Goal: Transaction & Acquisition: Subscribe to service/newsletter

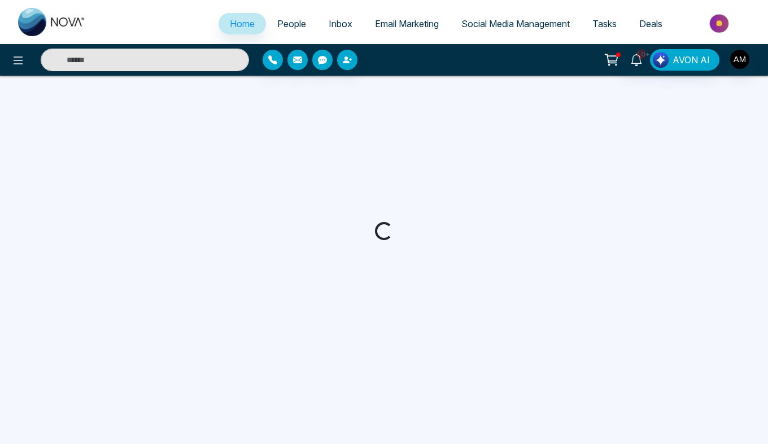
select select "*"
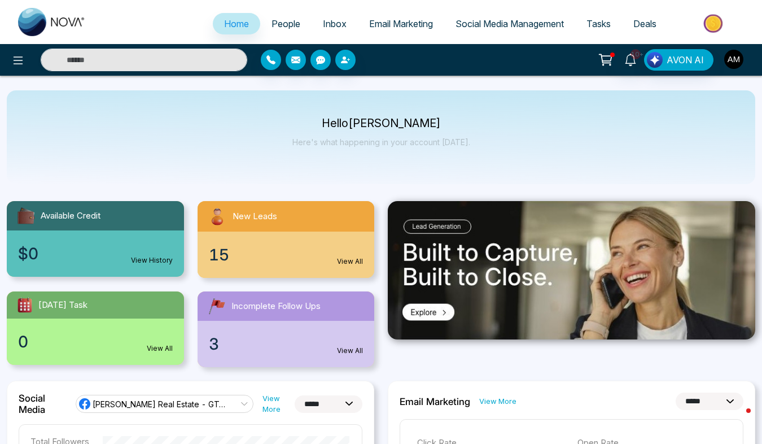
click at [738, 58] on img "button" at bounding box center [733, 59] width 19 height 19
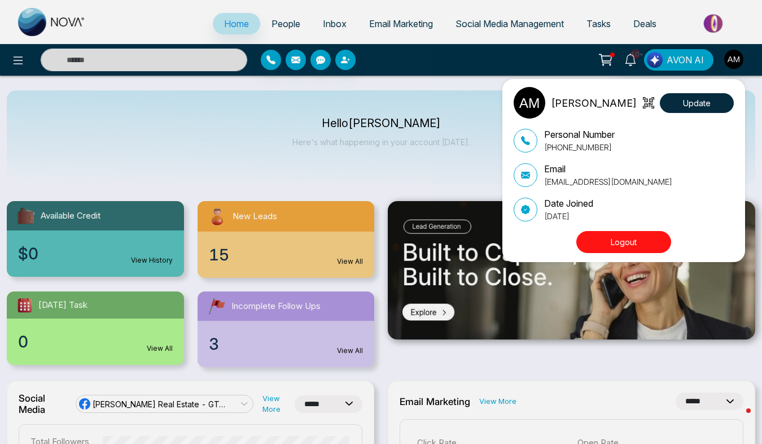
click at [622, 243] on button "Logout" at bounding box center [624, 242] width 95 height 22
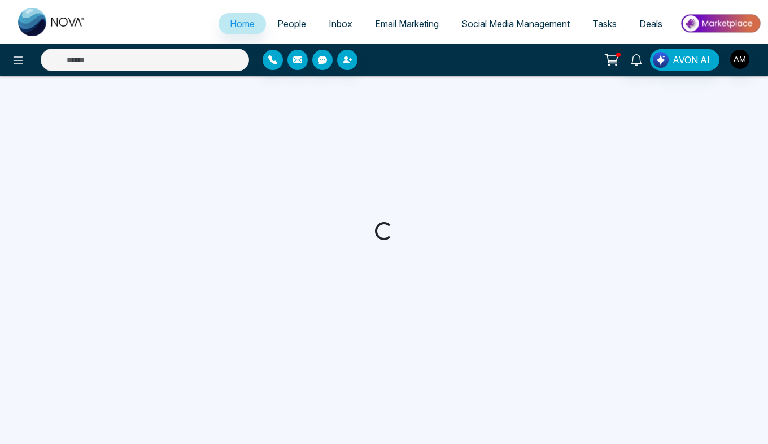
click at [279, 27] on span "People" at bounding box center [291, 23] width 29 height 11
select select "*"
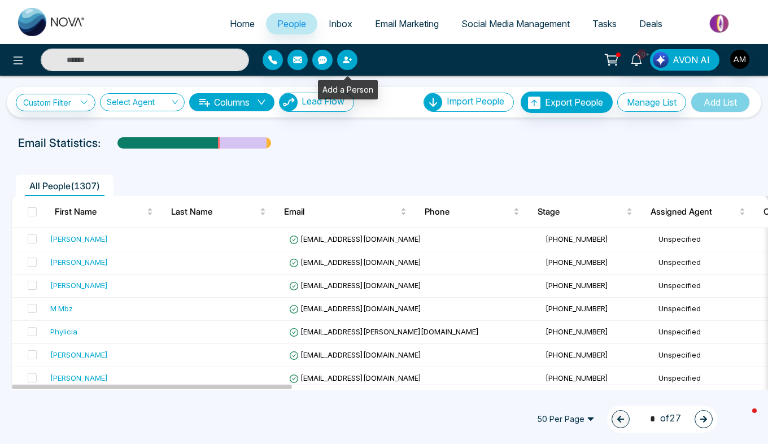
click at [348, 68] on button "button" at bounding box center [347, 60] width 20 height 20
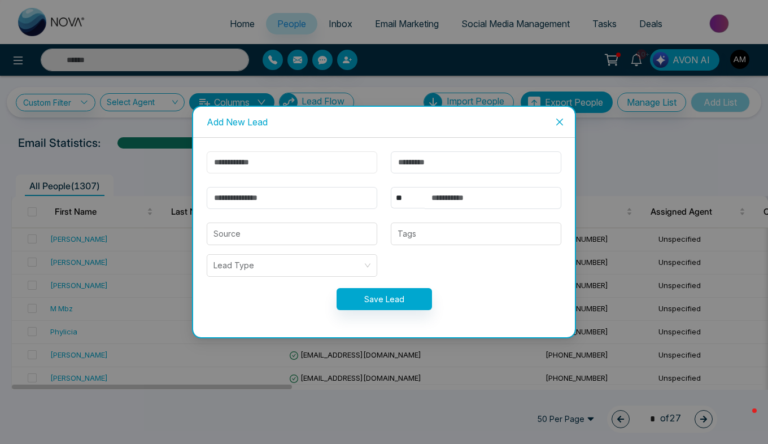
click at [306, 163] on input "text" at bounding box center [292, 162] width 171 height 22
type input "****"
click at [416, 164] on input "text" at bounding box center [476, 162] width 171 height 22
type input "****"
click at [296, 204] on input "email" at bounding box center [292, 198] width 171 height 22
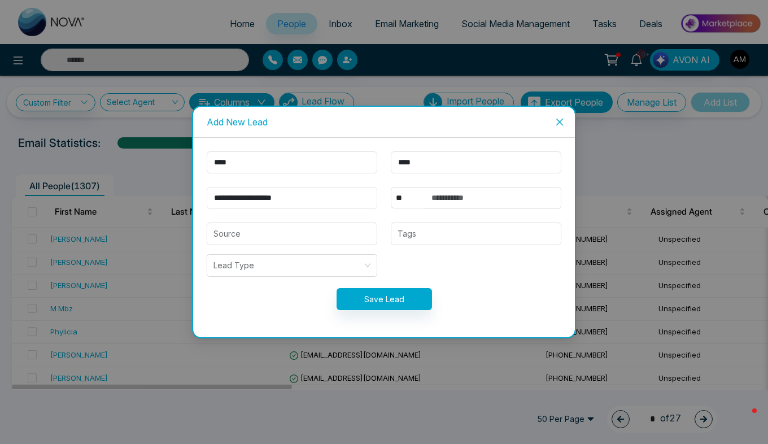
type input "**********"
click at [447, 199] on input "text" at bounding box center [493, 198] width 137 height 22
type input "**********"
click at [330, 235] on input "search" at bounding box center [291, 233] width 157 height 21
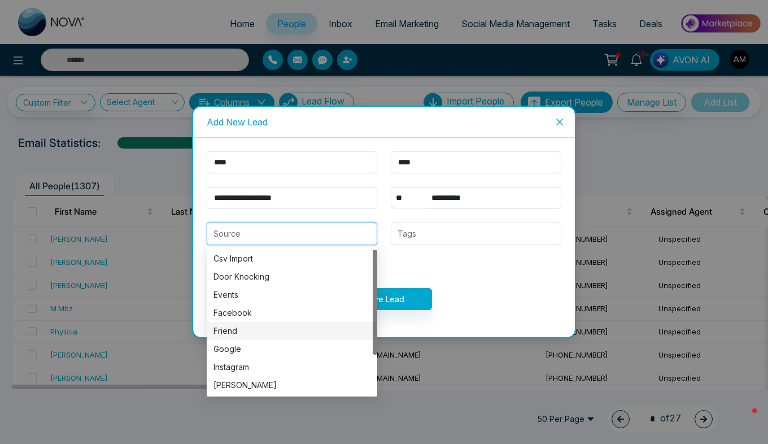
click at [249, 335] on div "Friend" at bounding box center [291, 331] width 157 height 12
type input "******"
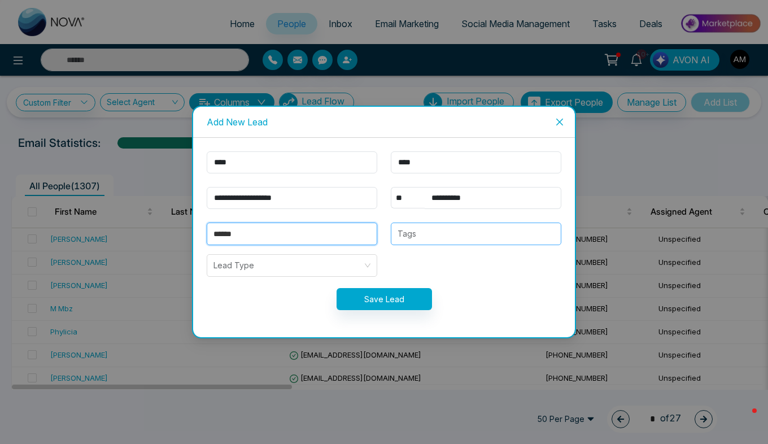
click at [433, 238] on div at bounding box center [476, 234] width 164 height 14
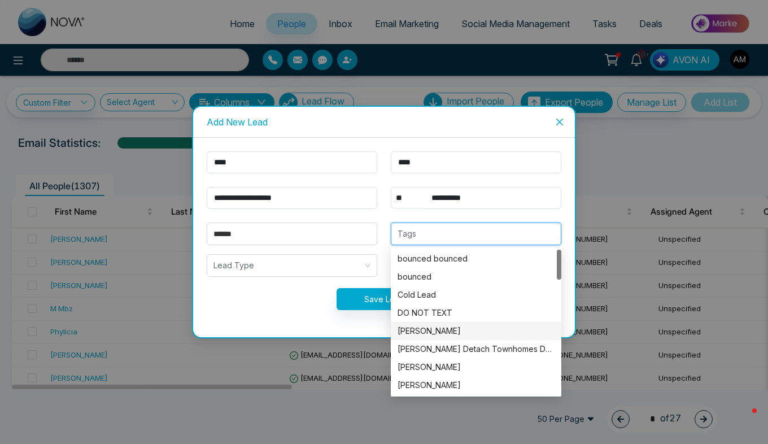
click at [435, 330] on div "[PERSON_NAME]" at bounding box center [476, 331] width 157 height 12
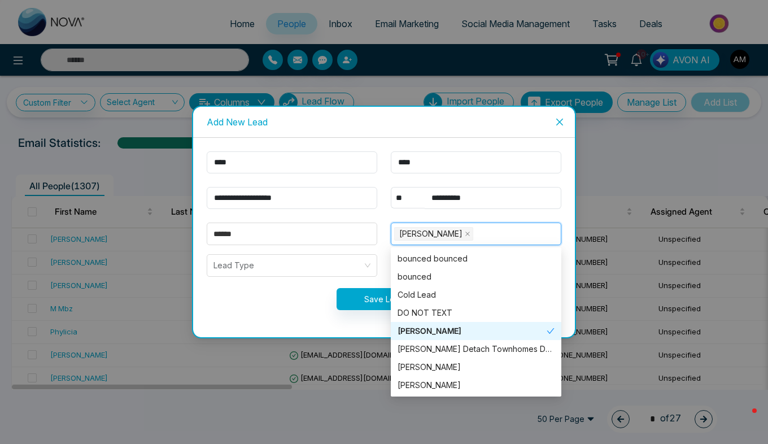
click at [435, 330] on div "[PERSON_NAME]" at bounding box center [472, 331] width 149 height 12
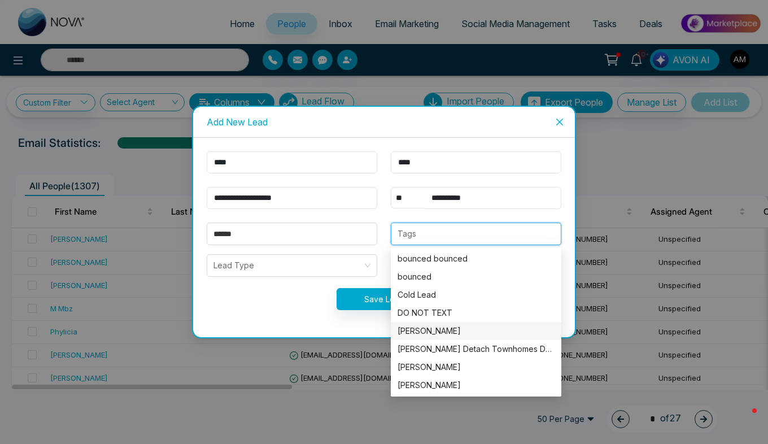
click at [419, 329] on div "[PERSON_NAME]" at bounding box center [476, 331] width 157 height 12
click at [270, 298] on div "Save Lead" at bounding box center [384, 299] width 368 height 22
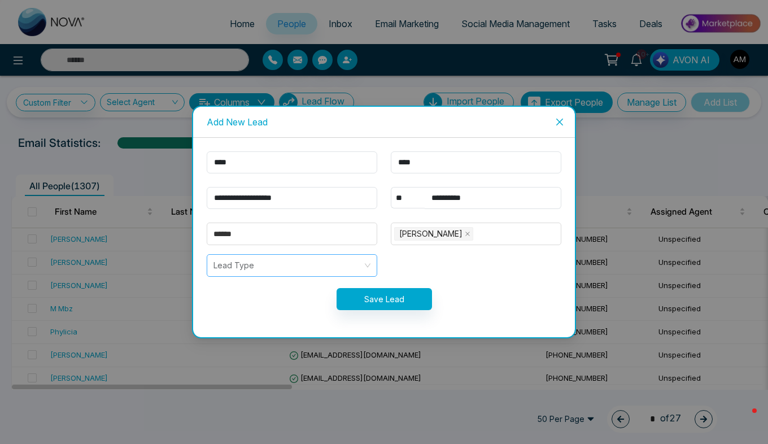
click at [296, 265] on input "search" at bounding box center [287, 265] width 149 height 21
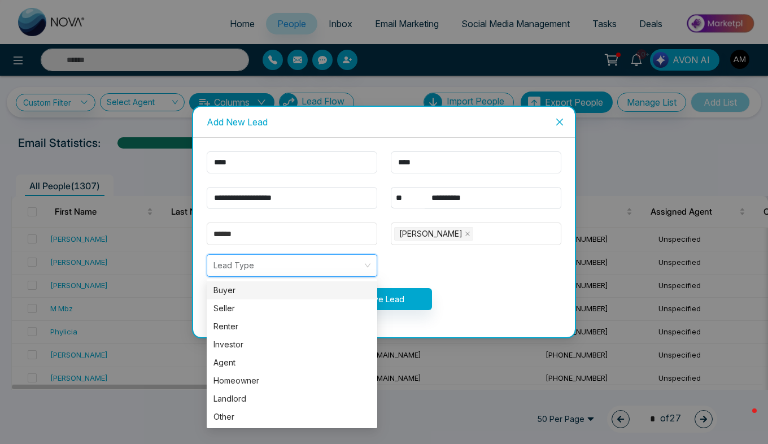
click at [255, 285] on div "Buyer" at bounding box center [291, 290] width 157 height 12
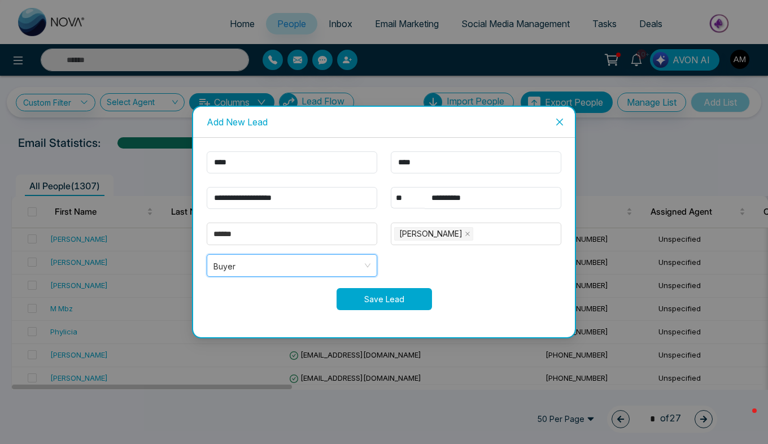
click at [386, 298] on button "Save Lead" at bounding box center [384, 299] width 95 height 22
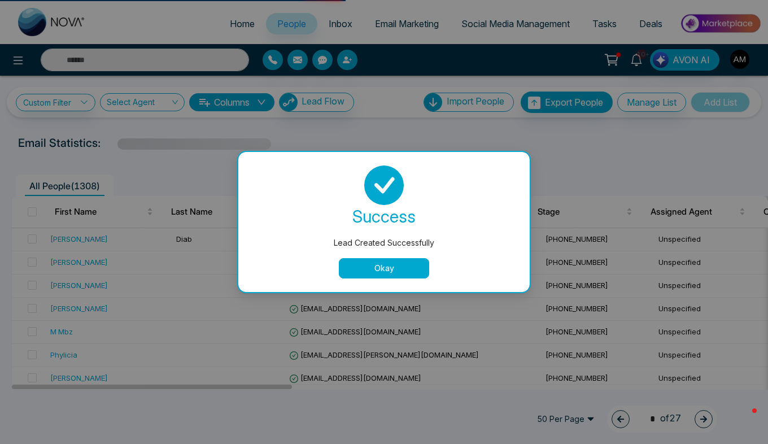
click at [395, 268] on button "Okay" at bounding box center [384, 268] width 90 height 20
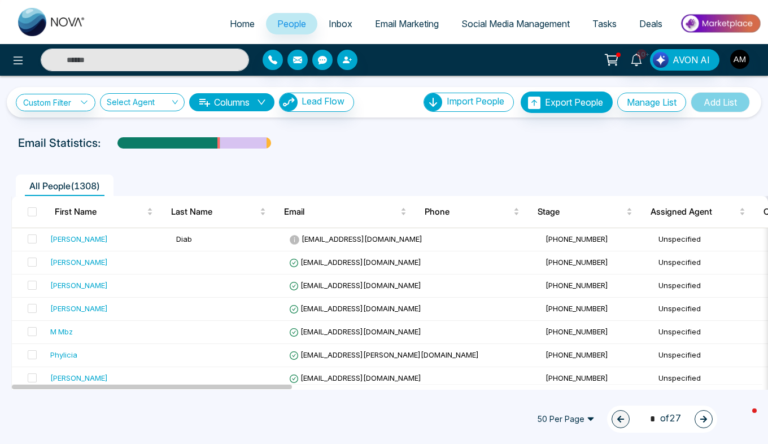
click at [291, 29] on span "People" at bounding box center [291, 23] width 29 height 11
click at [354, 58] on button "button" at bounding box center [347, 60] width 20 height 20
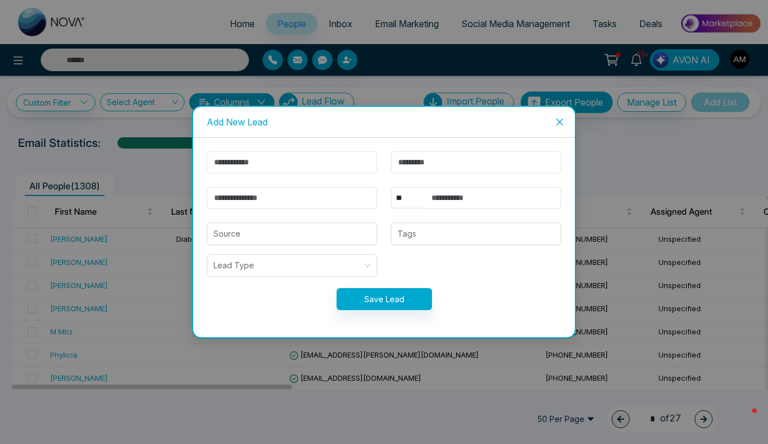
click at [266, 160] on input "text" at bounding box center [292, 162] width 171 height 22
type input "****"
type input "******"
type input "**********"
type input "****"
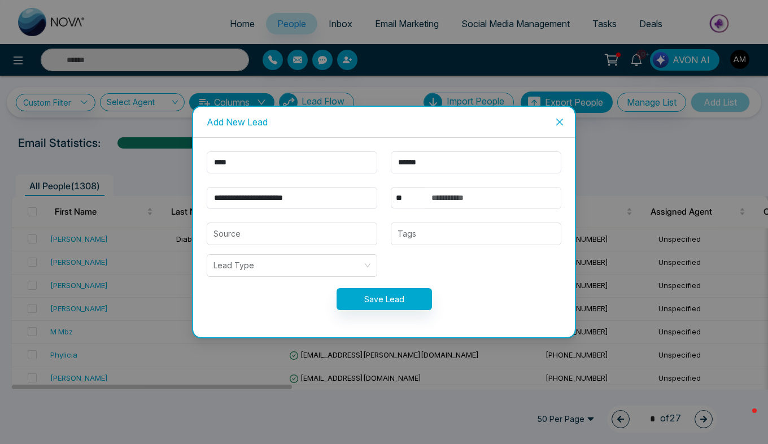
click at [463, 194] on input "text" at bounding box center [493, 198] width 137 height 22
type input "**********"
click at [340, 260] on input "search" at bounding box center [287, 265] width 149 height 21
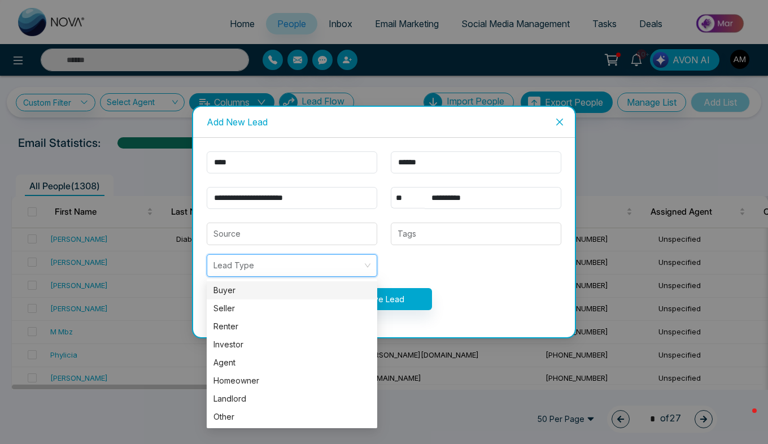
click at [304, 285] on div "Buyer" at bounding box center [291, 290] width 157 height 12
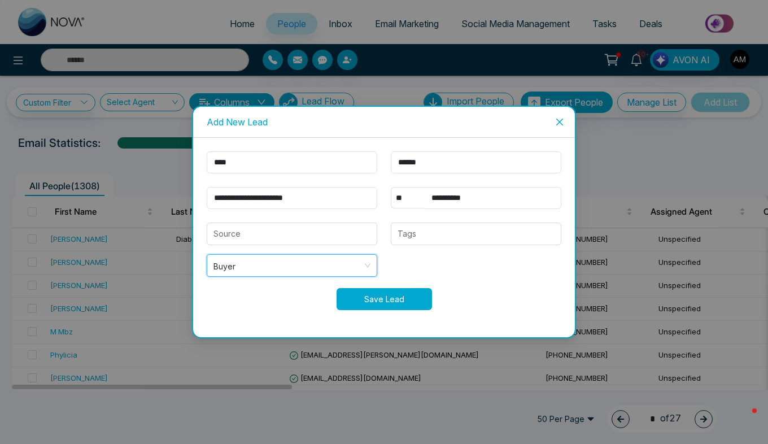
click at [370, 299] on button "Save Lead" at bounding box center [384, 299] width 95 height 22
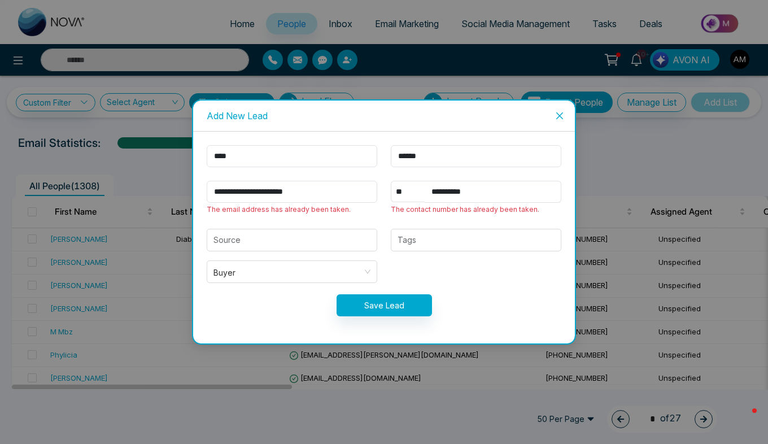
click at [556, 113] on icon "close" at bounding box center [559, 115] width 9 height 9
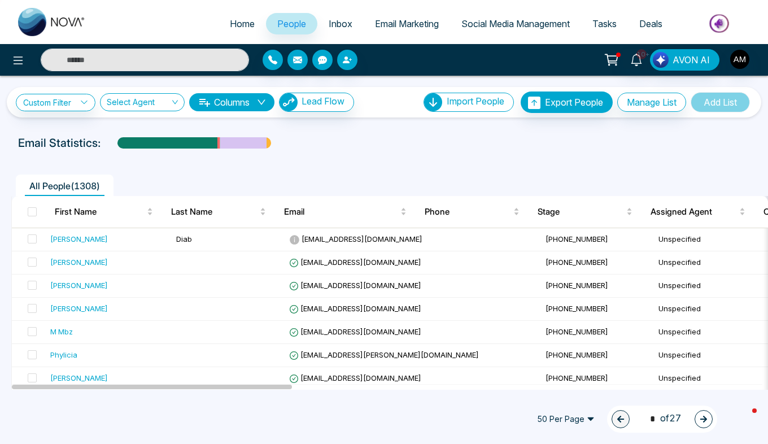
click at [386, 28] on span "Email Marketing" at bounding box center [407, 23] width 64 height 11
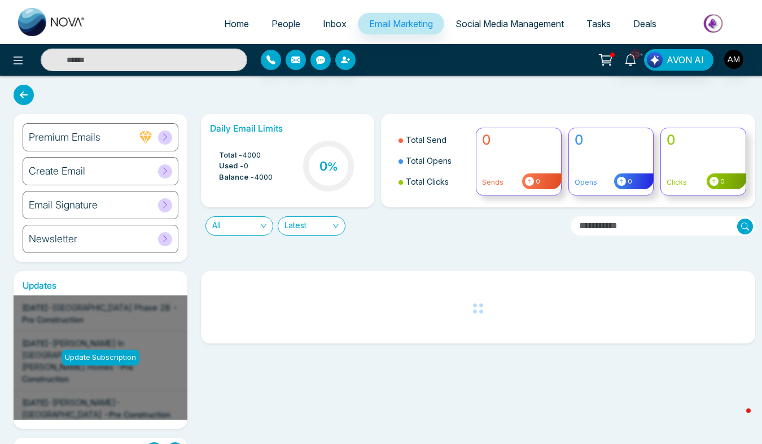
click at [164, 142] on span at bounding box center [165, 137] width 14 height 14
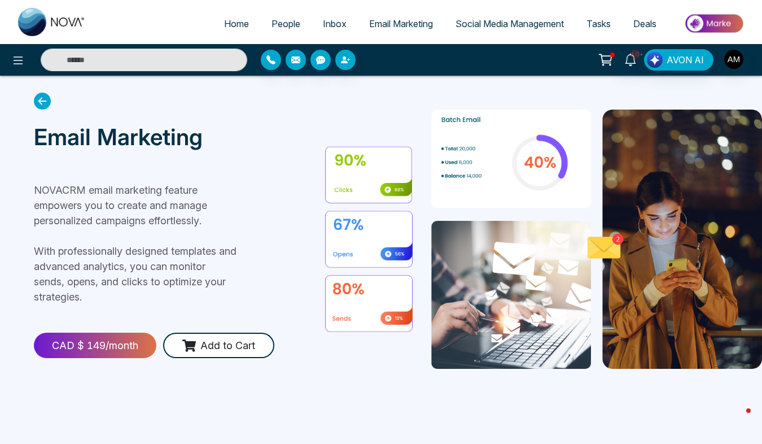
click at [394, 25] on span "Email Marketing" at bounding box center [401, 23] width 64 height 11
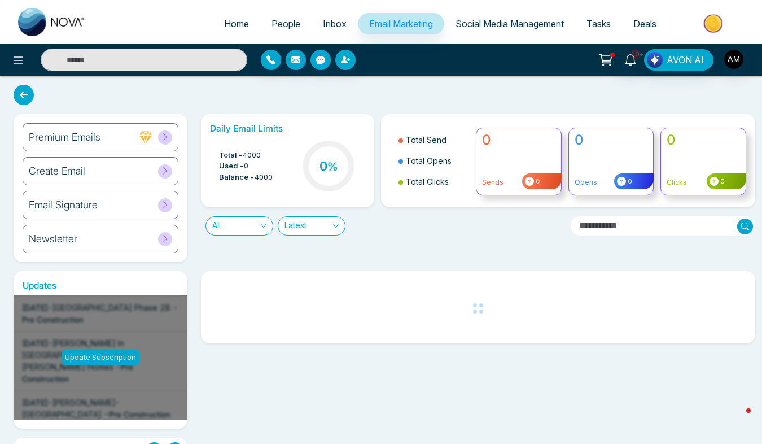
click at [161, 131] on span at bounding box center [165, 137] width 14 height 14
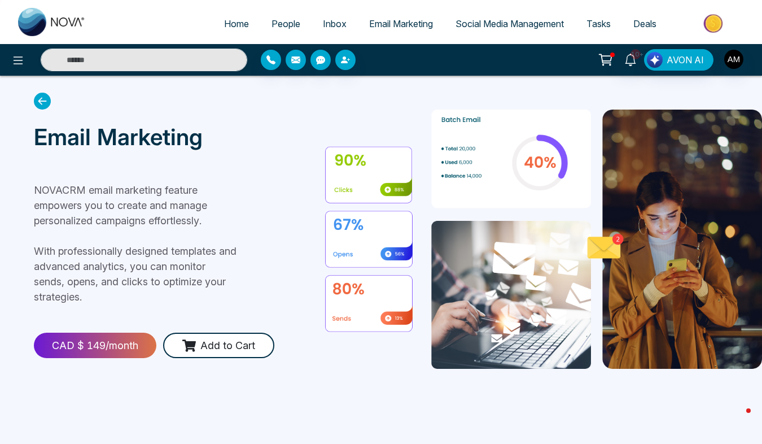
click at [404, 21] on span "Email Marketing" at bounding box center [401, 23] width 64 height 11
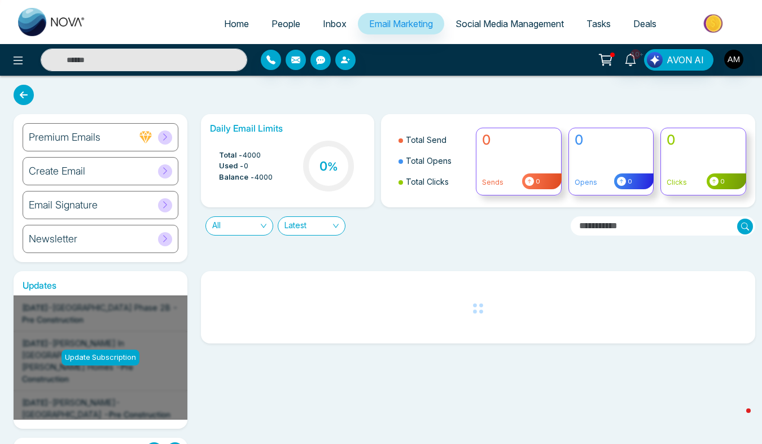
click at [163, 172] on icon at bounding box center [165, 171] width 8 height 8
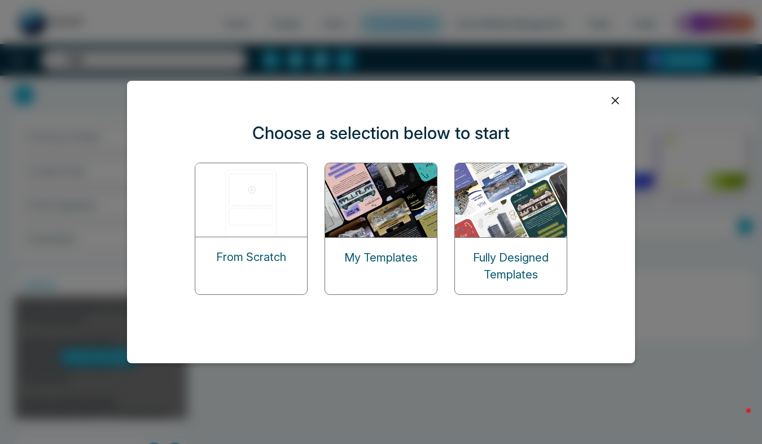
click at [399, 229] on img at bounding box center [381, 200] width 113 height 74
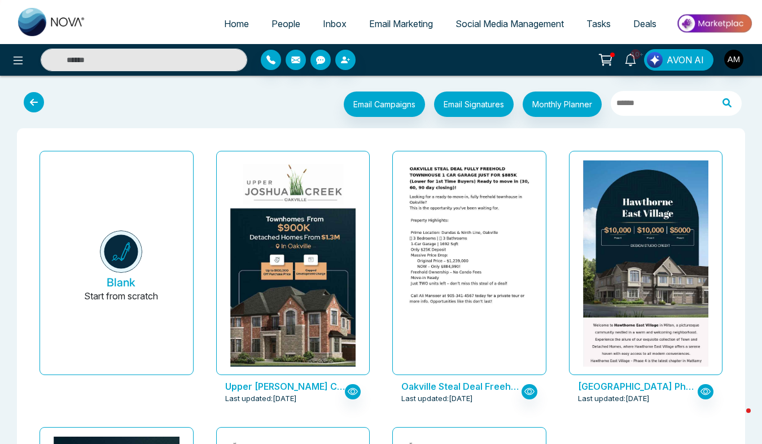
click at [409, 24] on span "Email Marketing" at bounding box center [401, 23] width 64 height 11
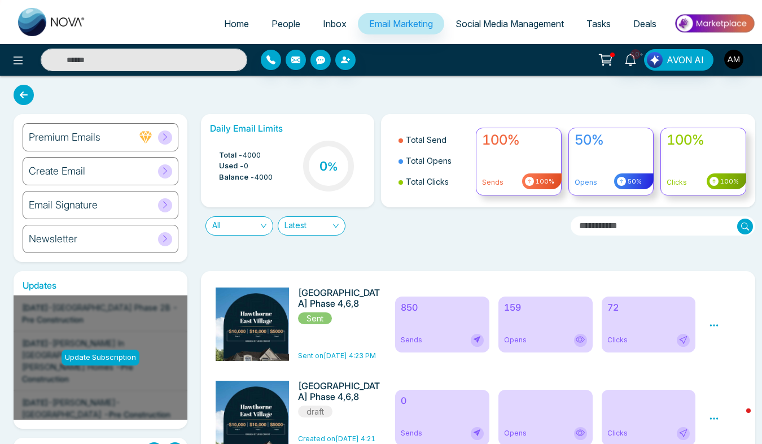
click at [171, 168] on span at bounding box center [165, 171] width 14 height 14
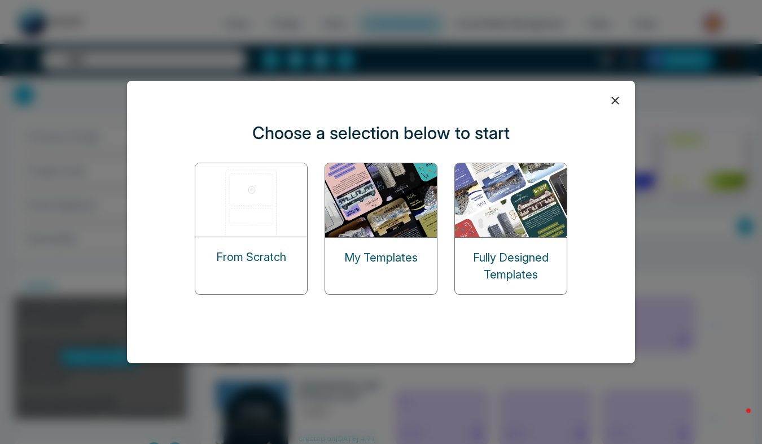
click at [522, 238] on div "Fully Designed Templates" at bounding box center [511, 266] width 112 height 56
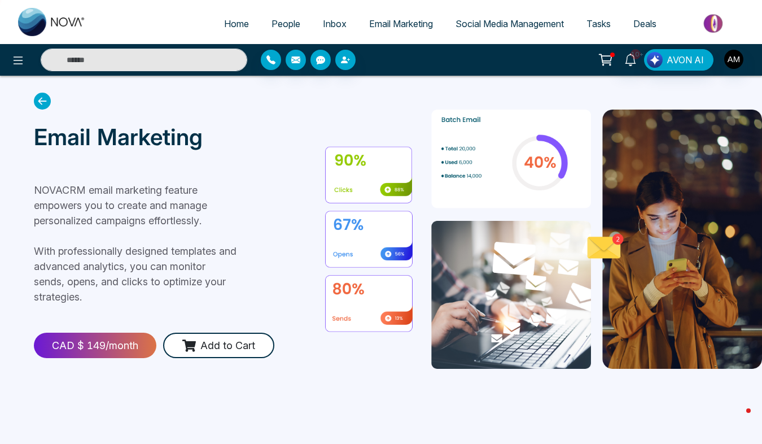
click at [414, 21] on span "Email Marketing" at bounding box center [401, 23] width 64 height 11
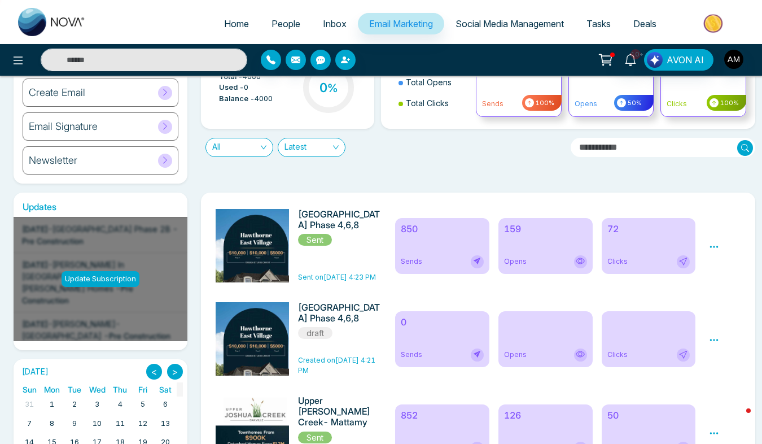
scroll to position [149, 0]
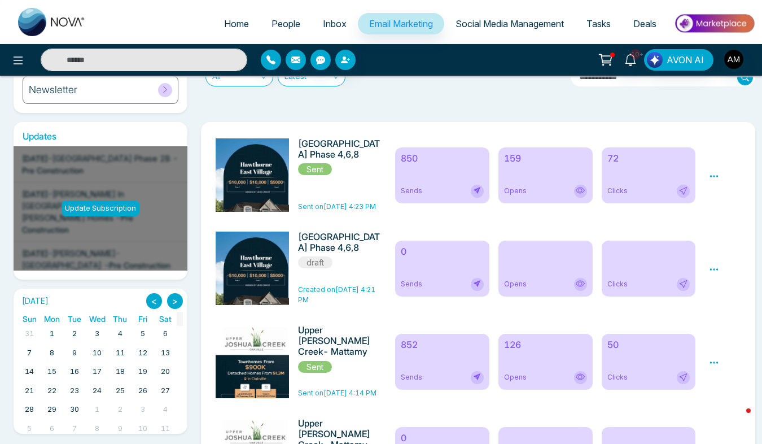
click at [117, 203] on div "Update Subscription" at bounding box center [101, 208] width 78 height 16
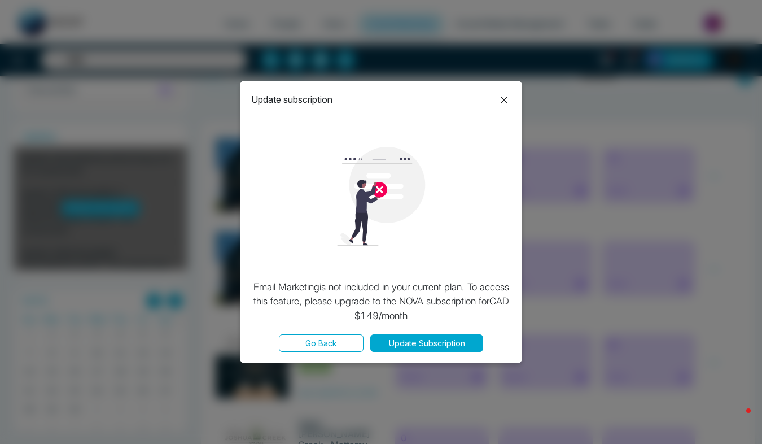
click at [500, 103] on icon at bounding box center [504, 100] width 14 height 14
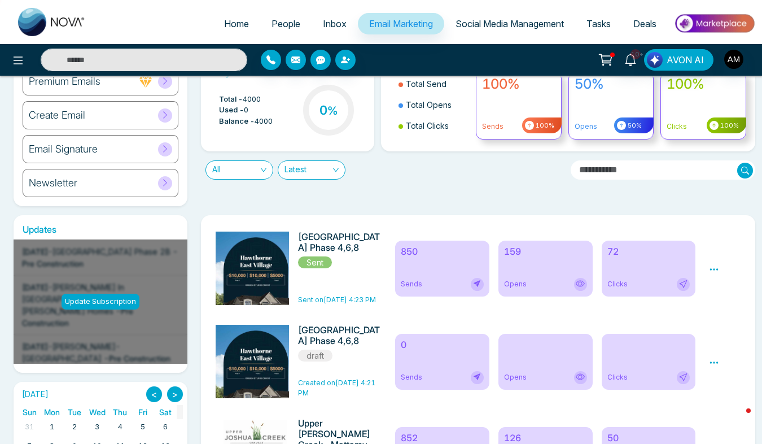
scroll to position [0, 0]
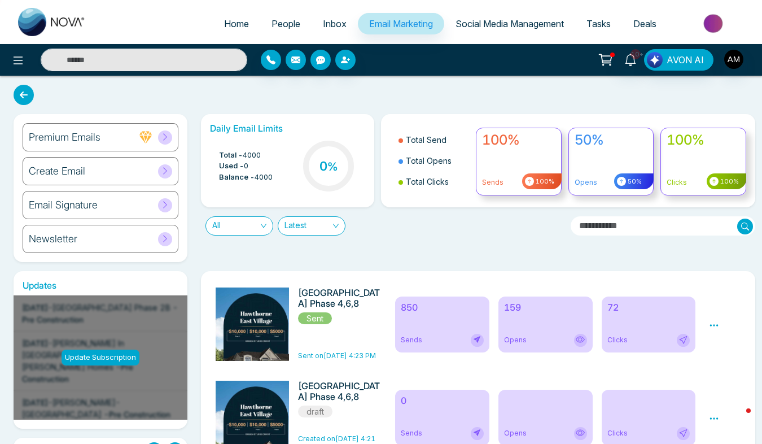
click at [169, 134] on span at bounding box center [165, 137] width 14 height 14
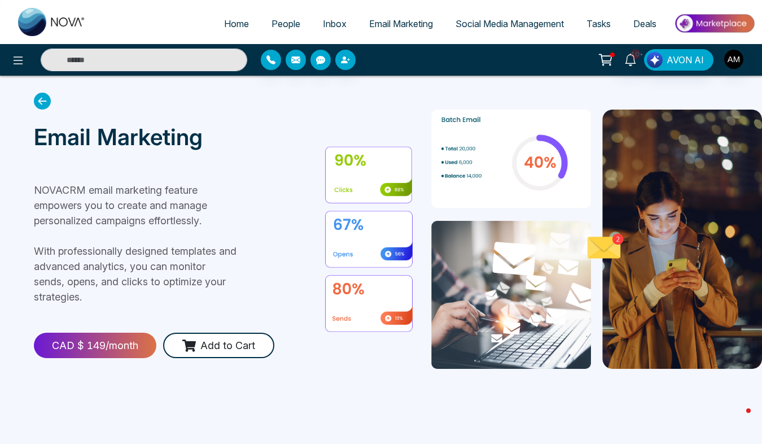
click at [405, 23] on span "Email Marketing" at bounding box center [401, 23] width 64 height 11
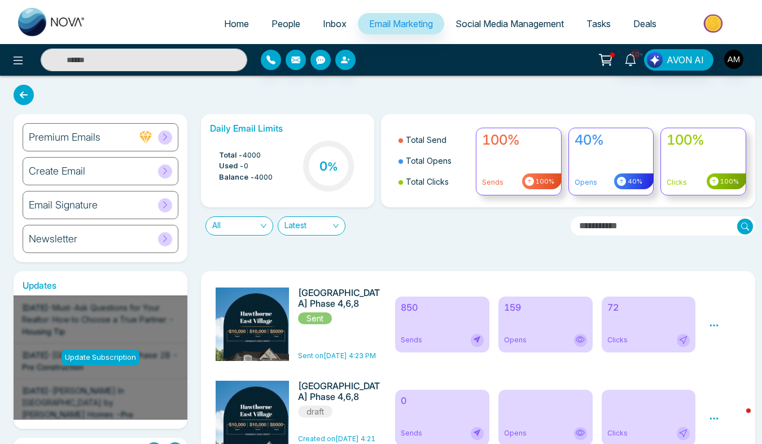
click at [164, 138] on icon at bounding box center [165, 137] width 8 height 8
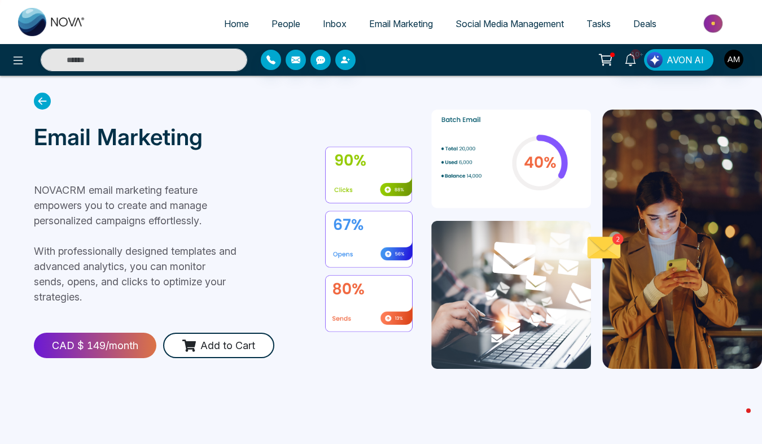
click at [397, 23] on span "Email Marketing" at bounding box center [401, 23] width 64 height 11
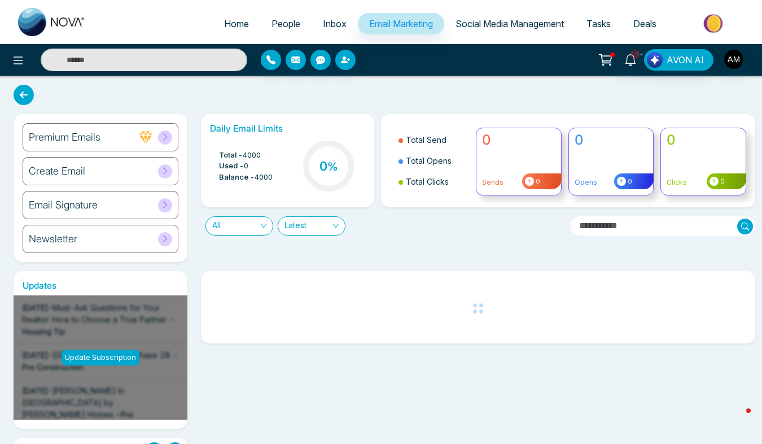
click at [165, 169] on icon at bounding box center [165, 170] width 4 height 7
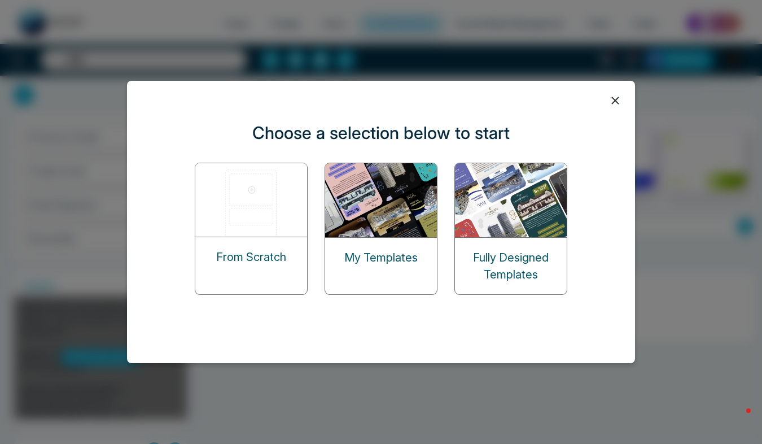
click at [368, 247] on div "My Templates" at bounding box center [381, 258] width 112 height 40
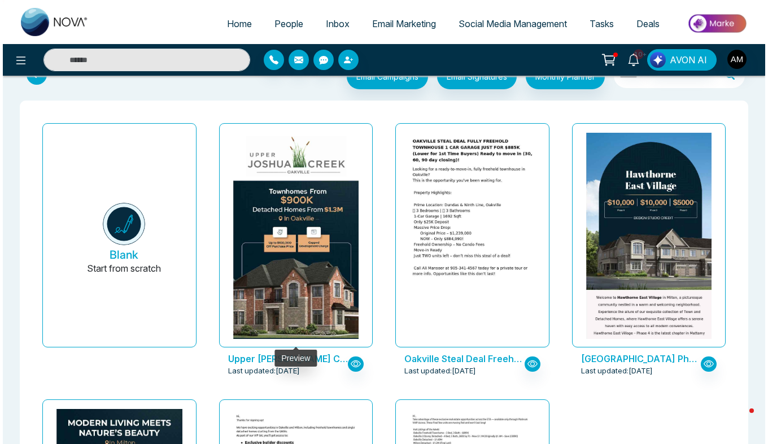
scroll to position [27, 0]
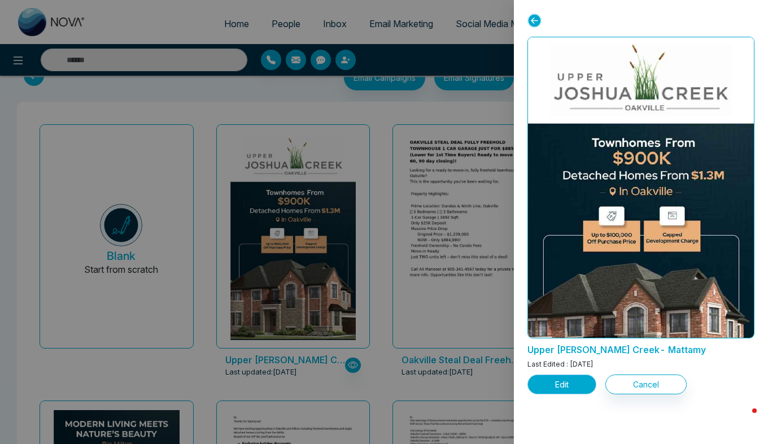
click at [566, 382] on button "Edit" at bounding box center [561, 384] width 69 height 20
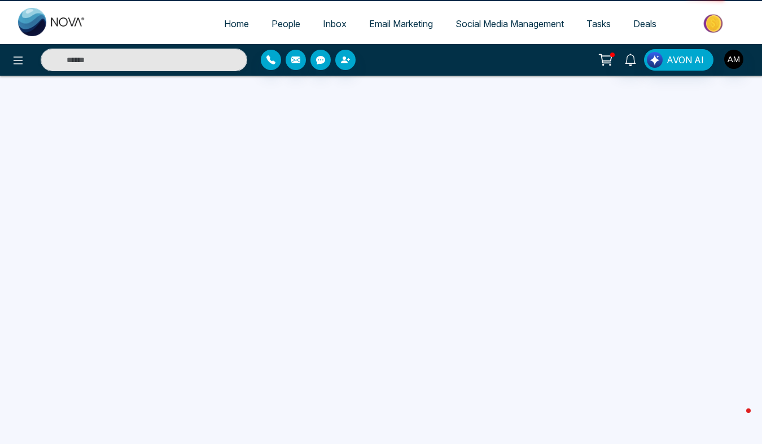
click at [566, 382] on div at bounding box center [381, 326] width 762 height 444
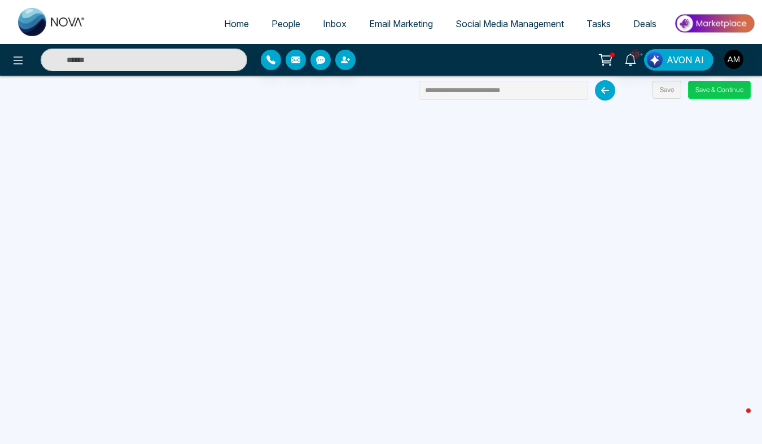
click at [719, 89] on button "Save & Continue" at bounding box center [719, 90] width 63 height 18
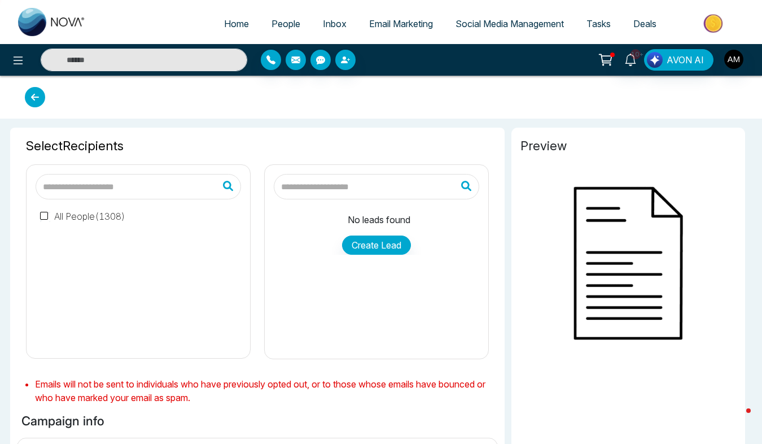
type input "**********"
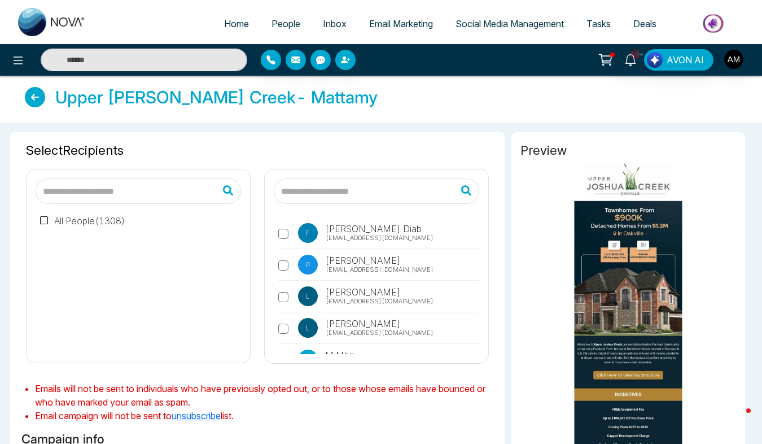
click at [68, 223] on label "All People ( 1308 )" at bounding box center [82, 221] width 85 height 14
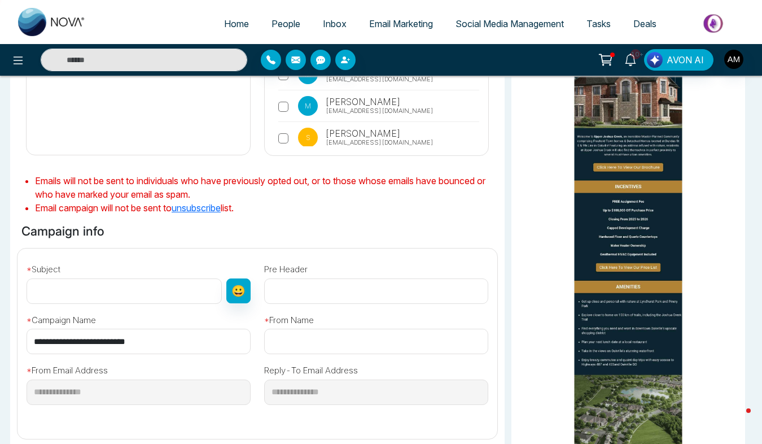
scroll to position [213, 0]
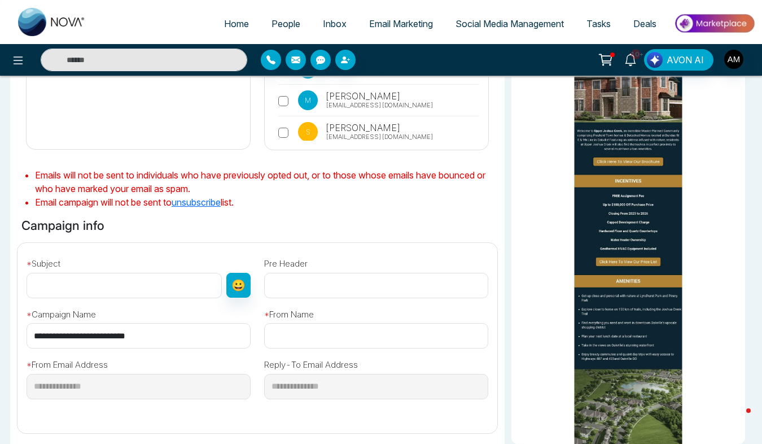
click at [145, 290] on input "text" at bounding box center [124, 285] width 195 height 25
type input "**********"
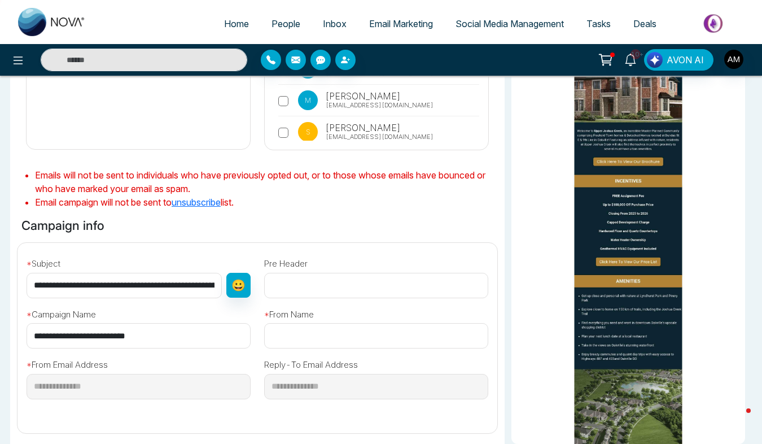
click at [282, 290] on input "text" at bounding box center [376, 285] width 224 height 25
type input "**********"
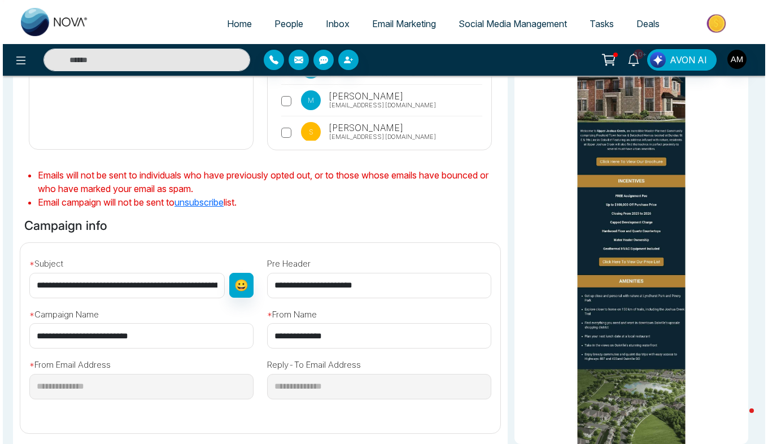
scroll to position [354, 0]
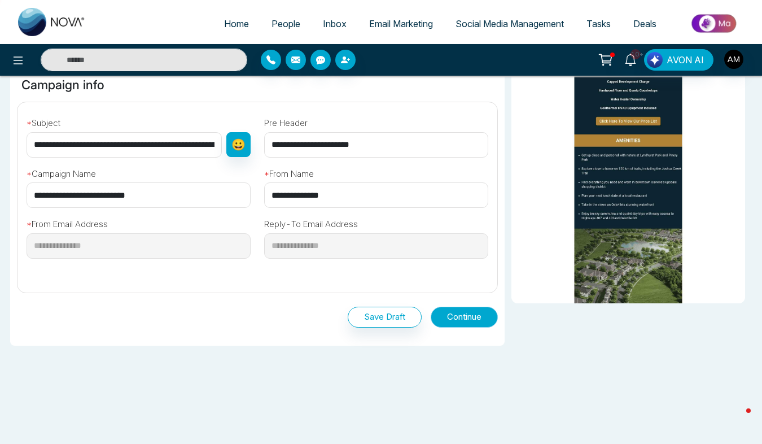
click at [458, 321] on button "Continue" at bounding box center [464, 317] width 67 height 21
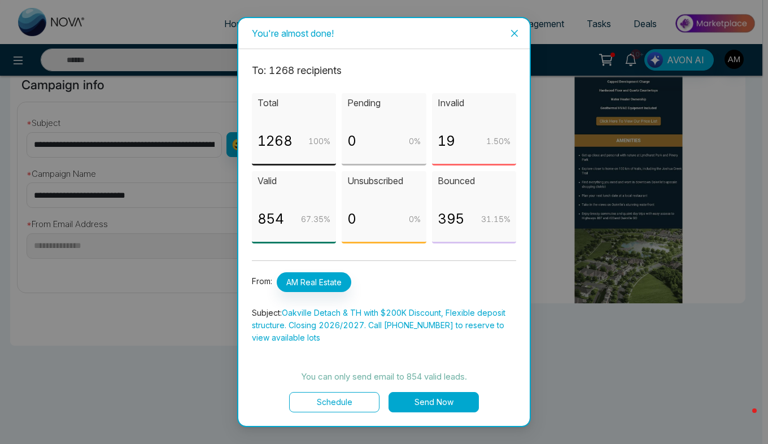
click at [460, 404] on button "Send Now" at bounding box center [433, 402] width 90 height 20
